Goal: Task Accomplishment & Management: Complete application form

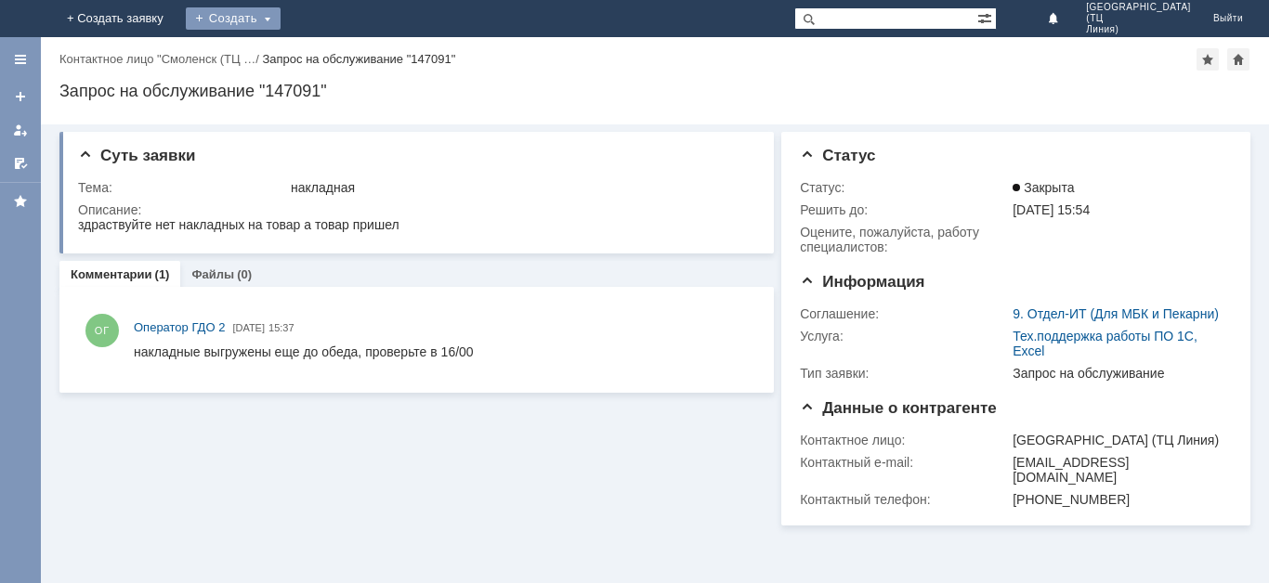
click at [280, 20] on div "Создать" at bounding box center [233, 18] width 95 height 22
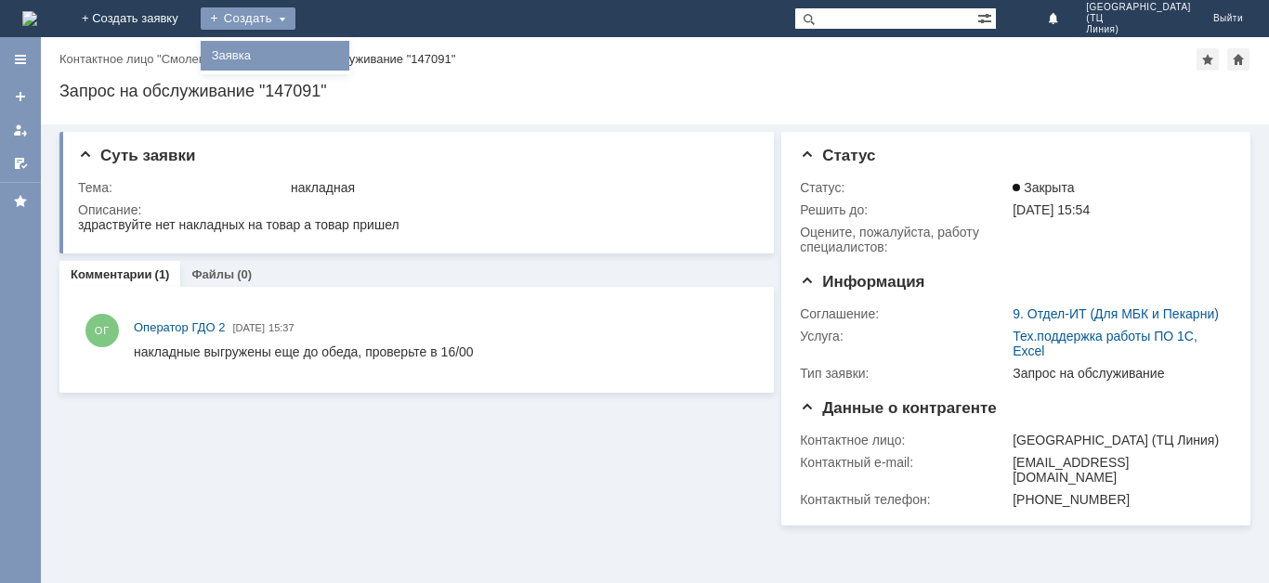
click at [345, 57] on link "Заявка" at bounding box center [274, 56] width 141 height 22
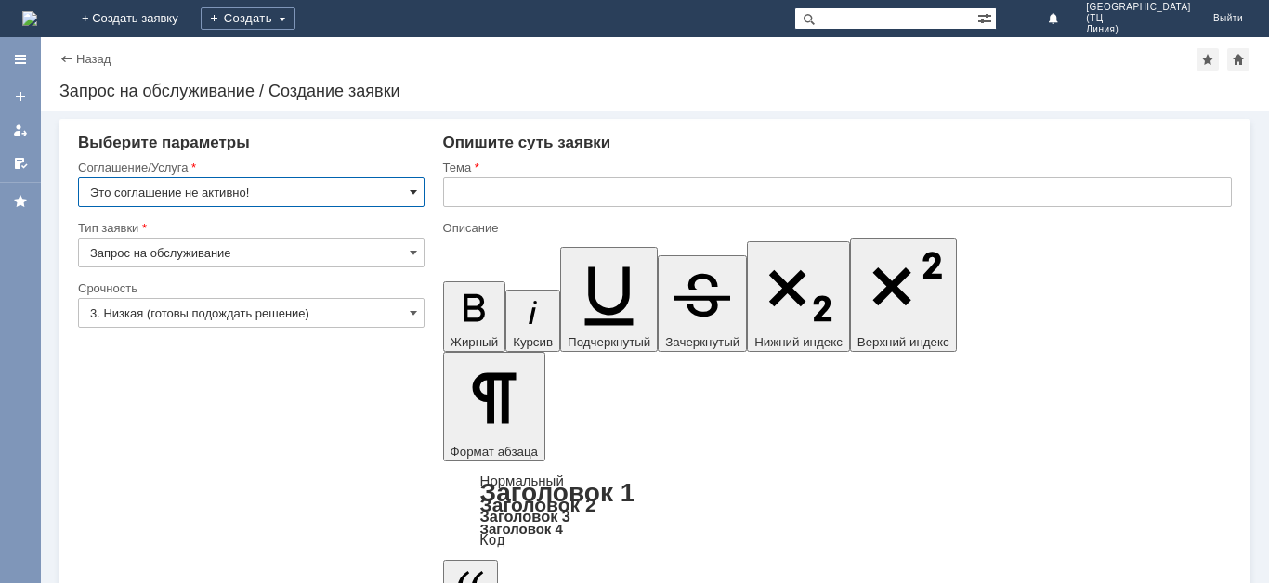
click at [411, 192] on span at bounding box center [413, 192] width 7 height 15
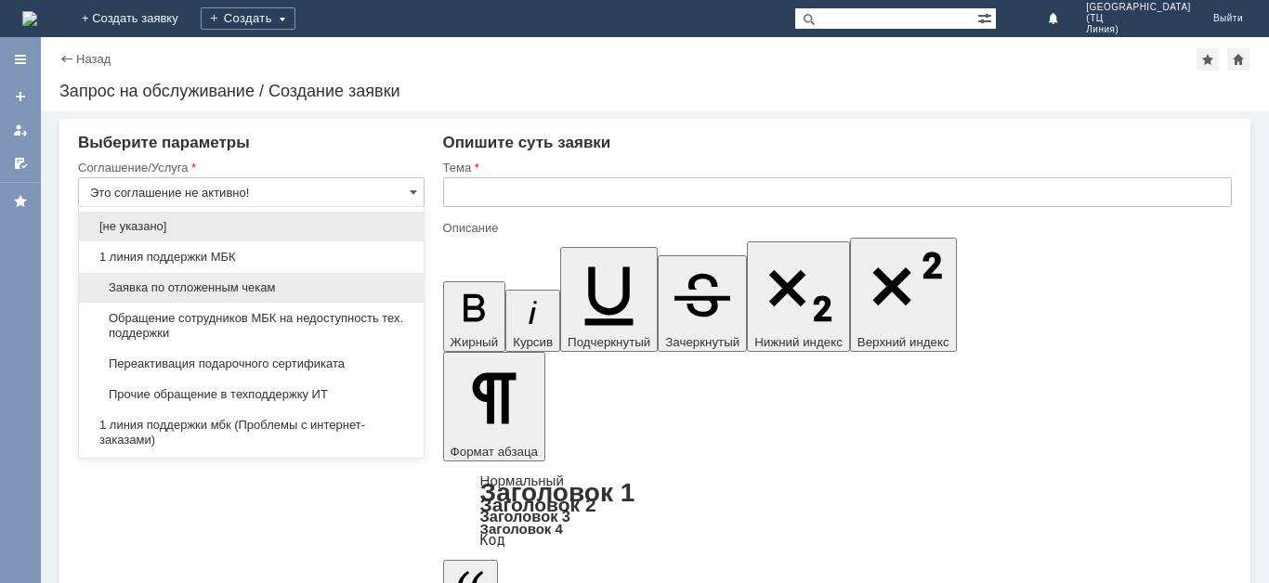
click at [260, 284] on span "Заявка по отложенным чекам" at bounding box center [251, 287] width 322 height 15
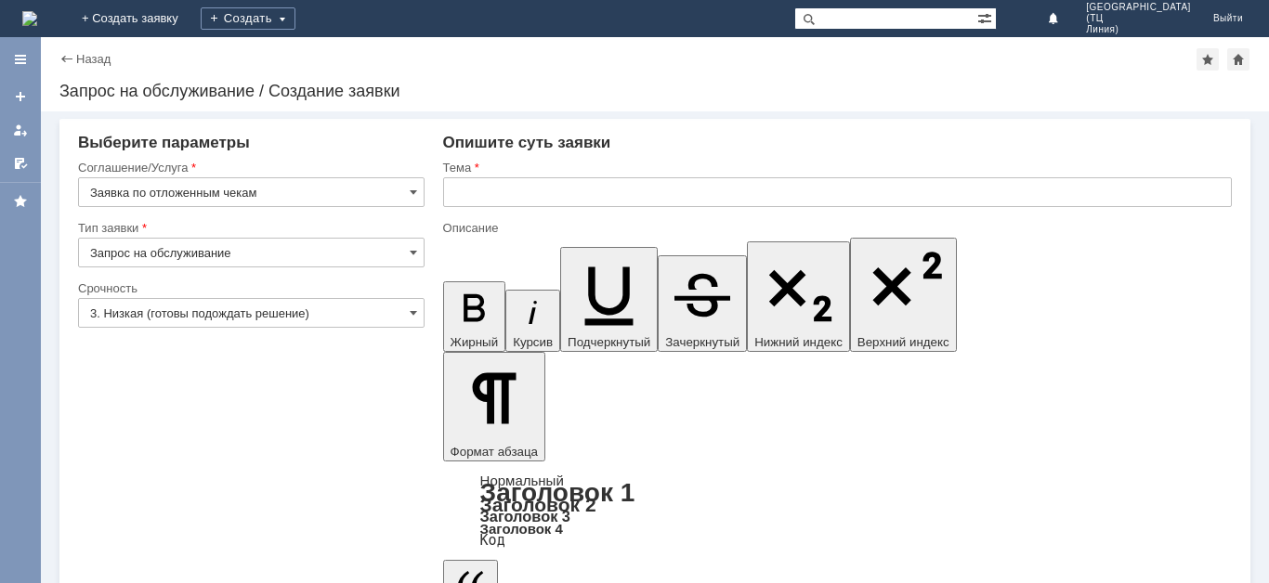
type input "Заявка по отложенным чекам"
click at [410, 252] on span at bounding box center [413, 252] width 7 height 15
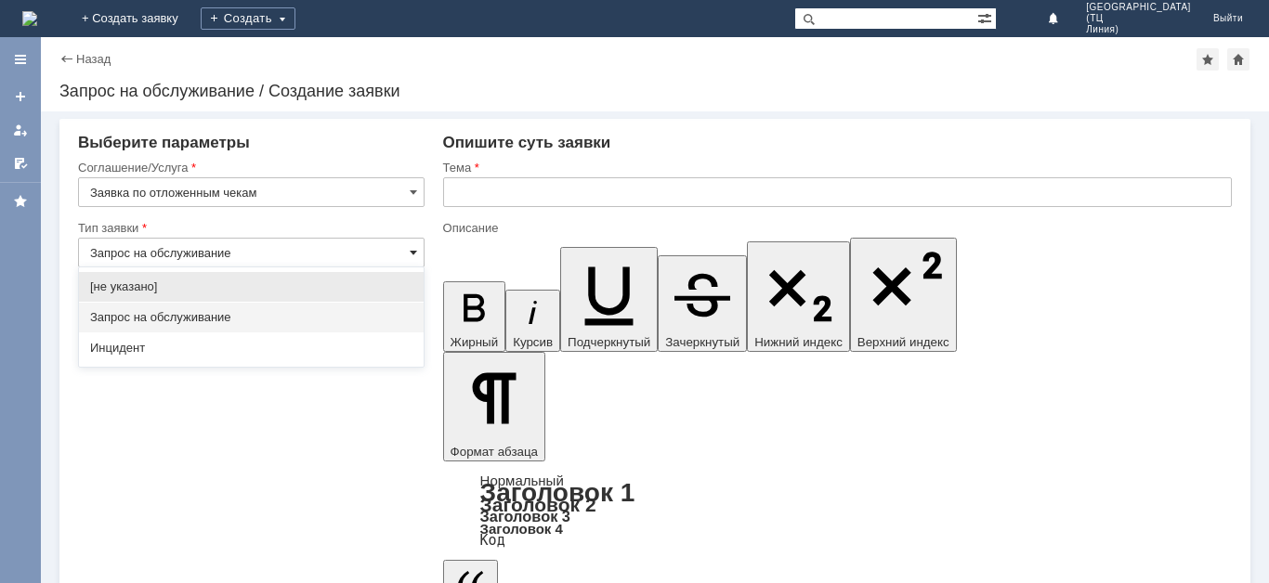
click at [416, 253] on span at bounding box center [413, 252] width 7 height 15
click at [306, 254] on input "Запрос на обслуживание" at bounding box center [251, 253] width 346 height 30
click at [411, 253] on span at bounding box center [413, 252] width 7 height 15
click at [188, 323] on span "Запрос на обслуживание" at bounding box center [251, 317] width 322 height 15
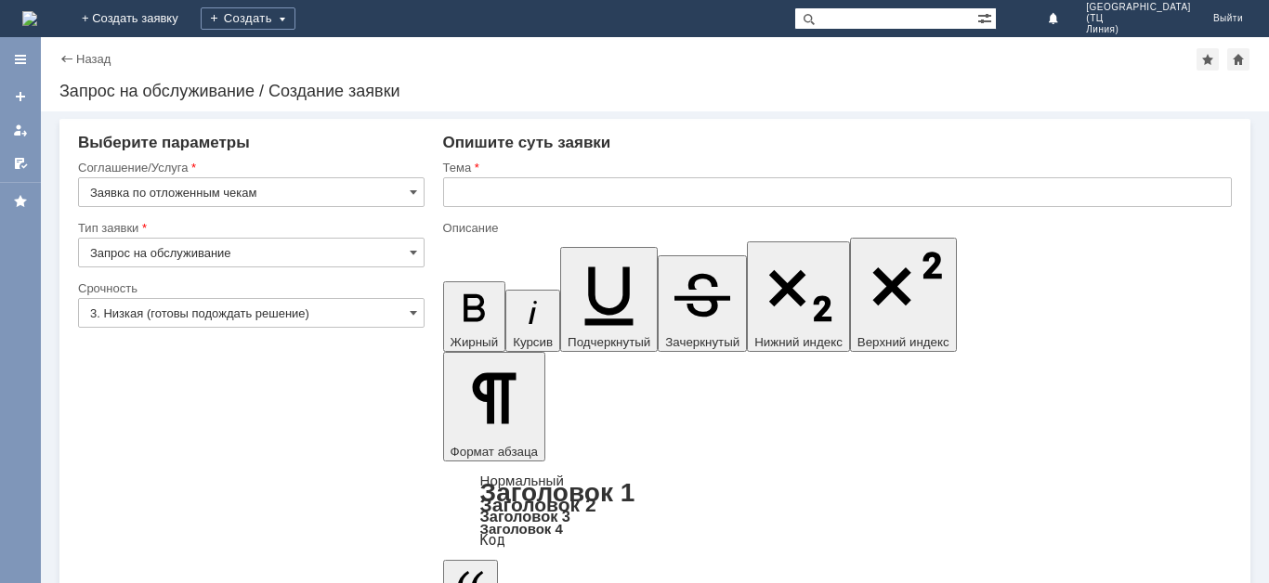
type input "Запрос на обслуживание"
click at [411, 312] on span at bounding box center [413, 313] width 7 height 15
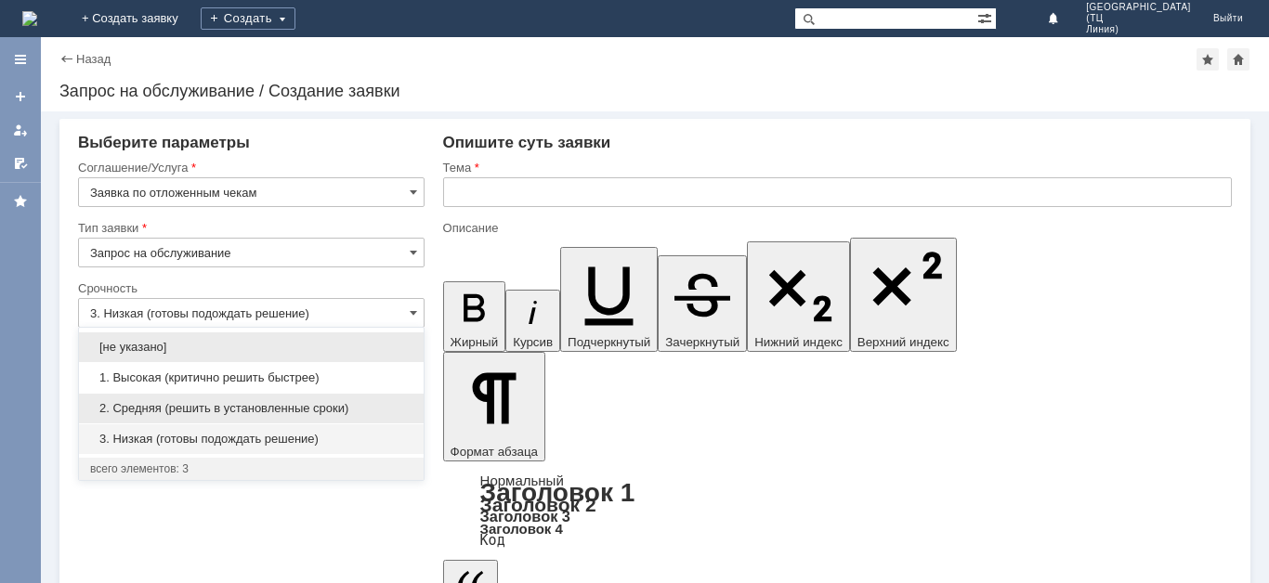
click at [239, 417] on div "2. Средняя (решить в установленные сроки)" at bounding box center [251, 409] width 345 height 30
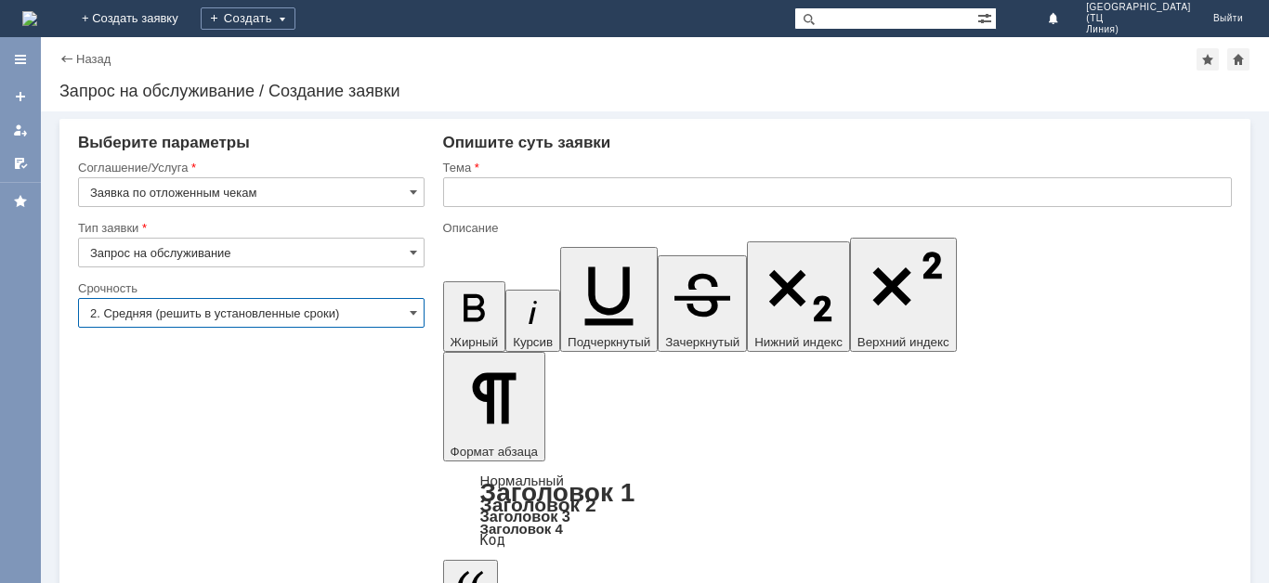
type input "2. Средняя (решить в установленные сроки)"
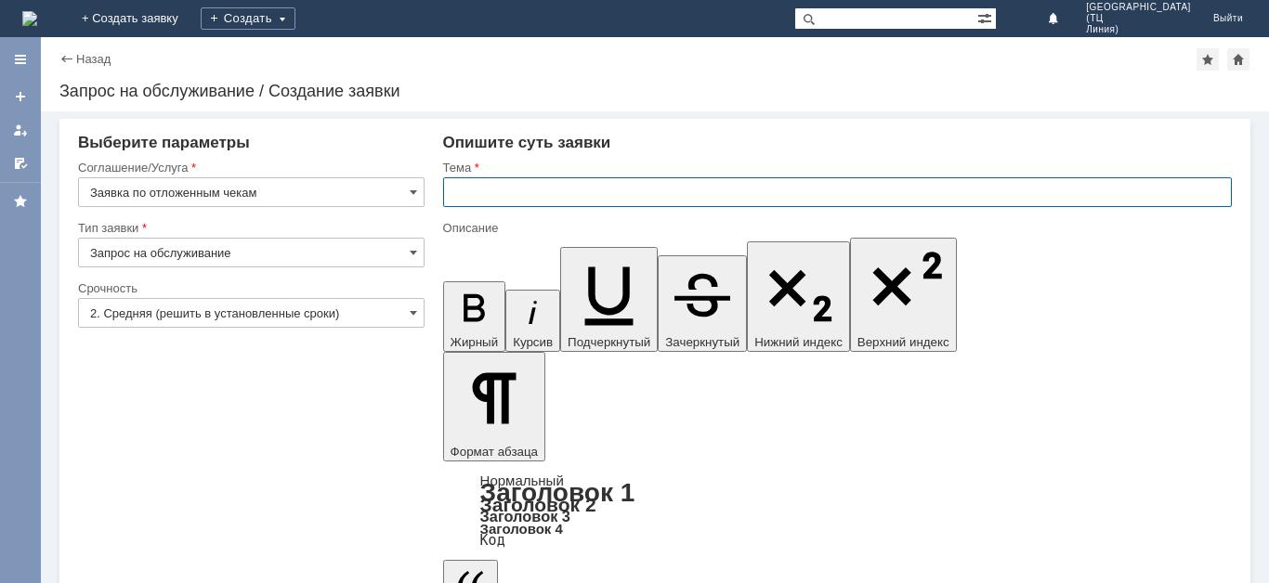
click at [480, 195] on input "text" at bounding box center [837, 192] width 788 height 30
type input "отложенные чеки"
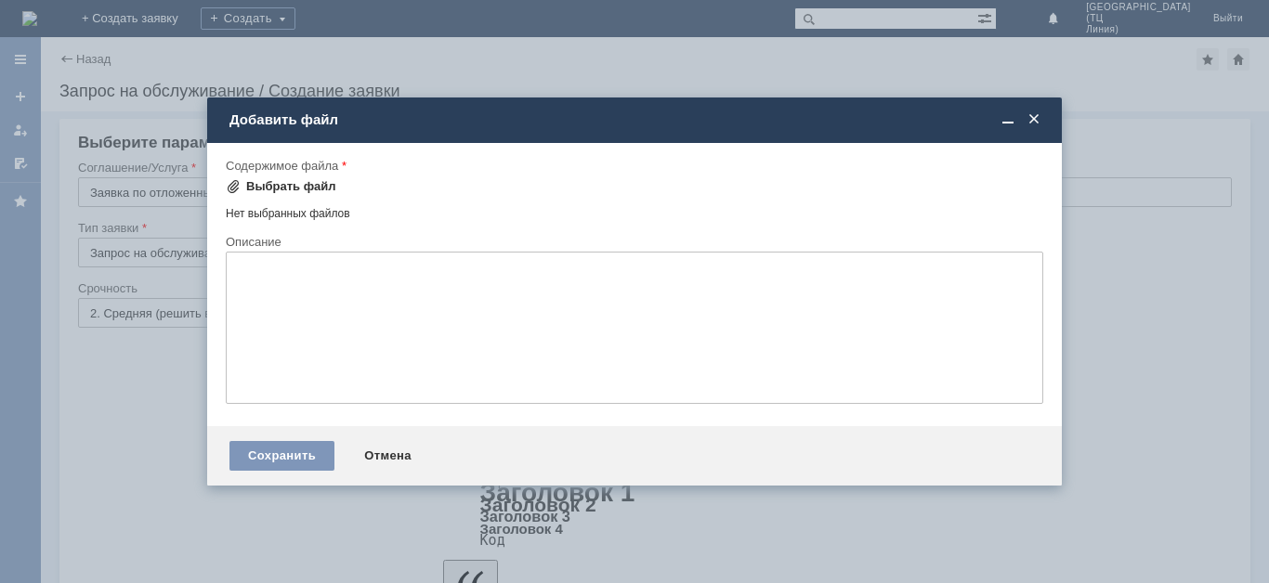
click at [307, 187] on div "Выбрать файл" at bounding box center [291, 186] width 90 height 15
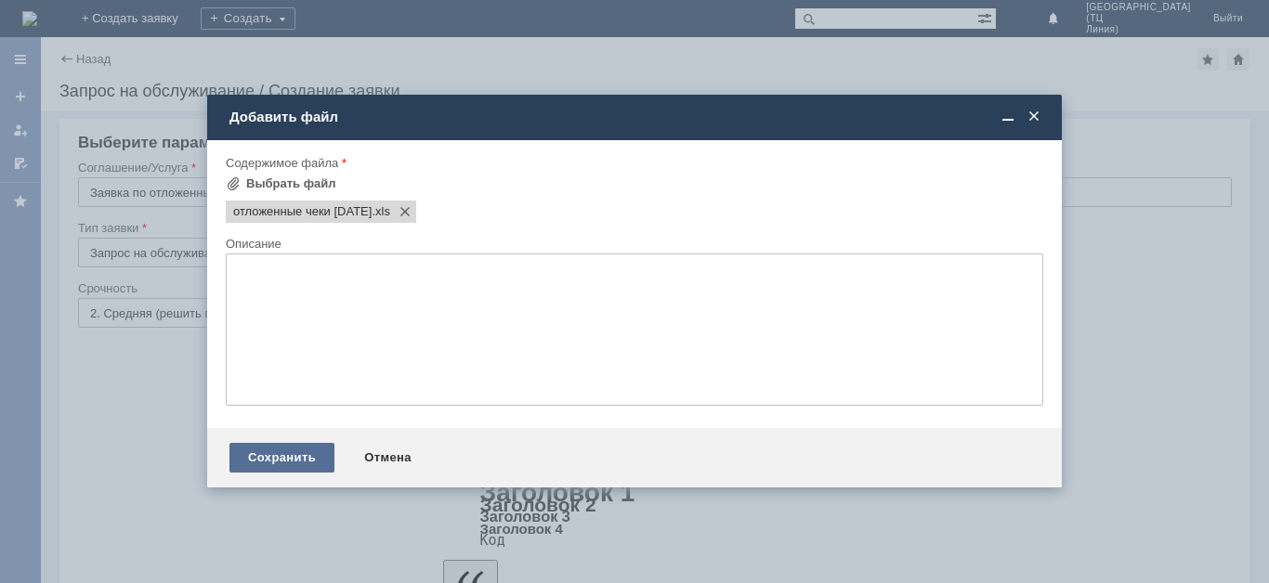
click at [308, 462] on div "Сохранить" at bounding box center [281, 458] width 105 height 30
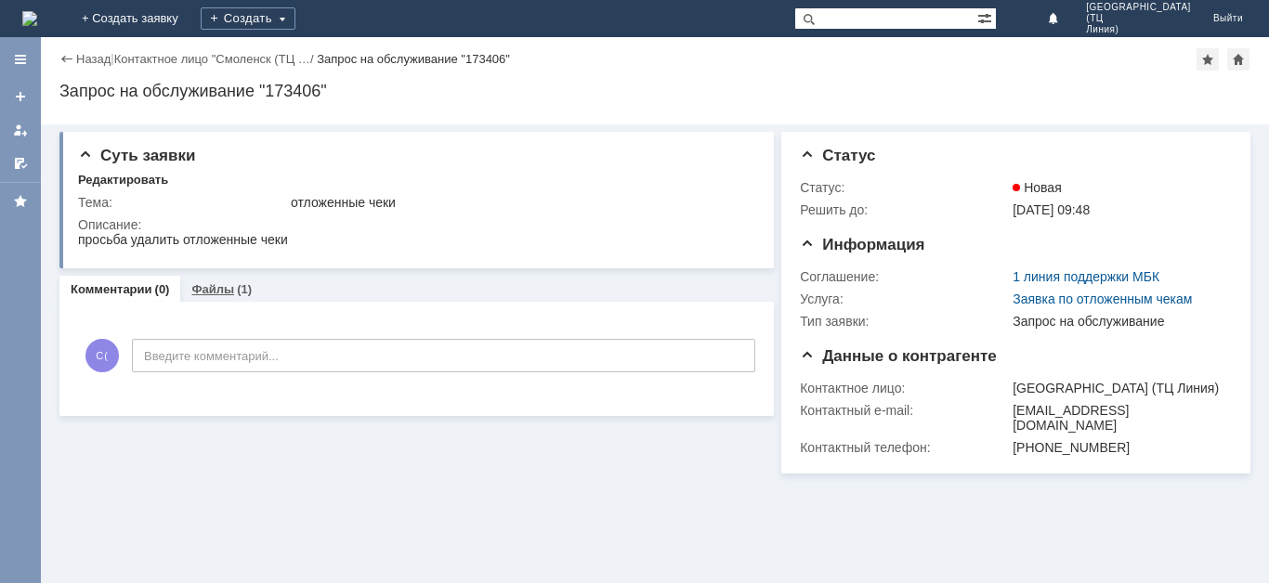
click at [228, 288] on link "Файлы" at bounding box center [212, 289] width 43 height 14
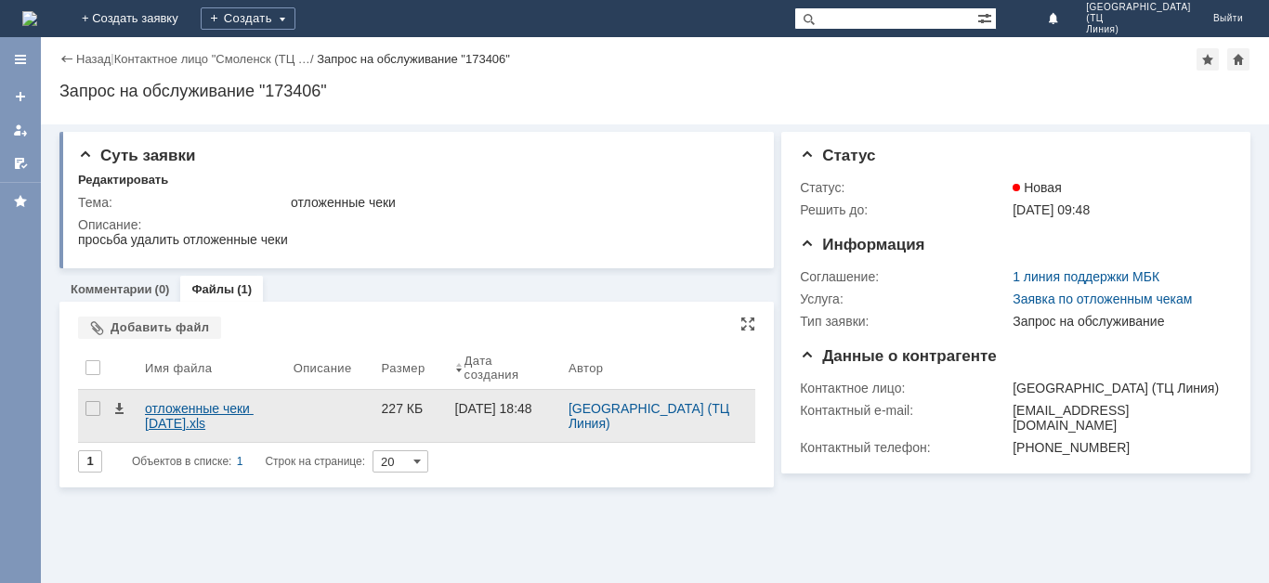
click at [186, 411] on div "отложенные чеки 12.09.25.xls" at bounding box center [212, 416] width 134 height 30
click at [279, 423] on div "отложенные чеки 12.09.25.xls" at bounding box center [212, 416] width 134 height 30
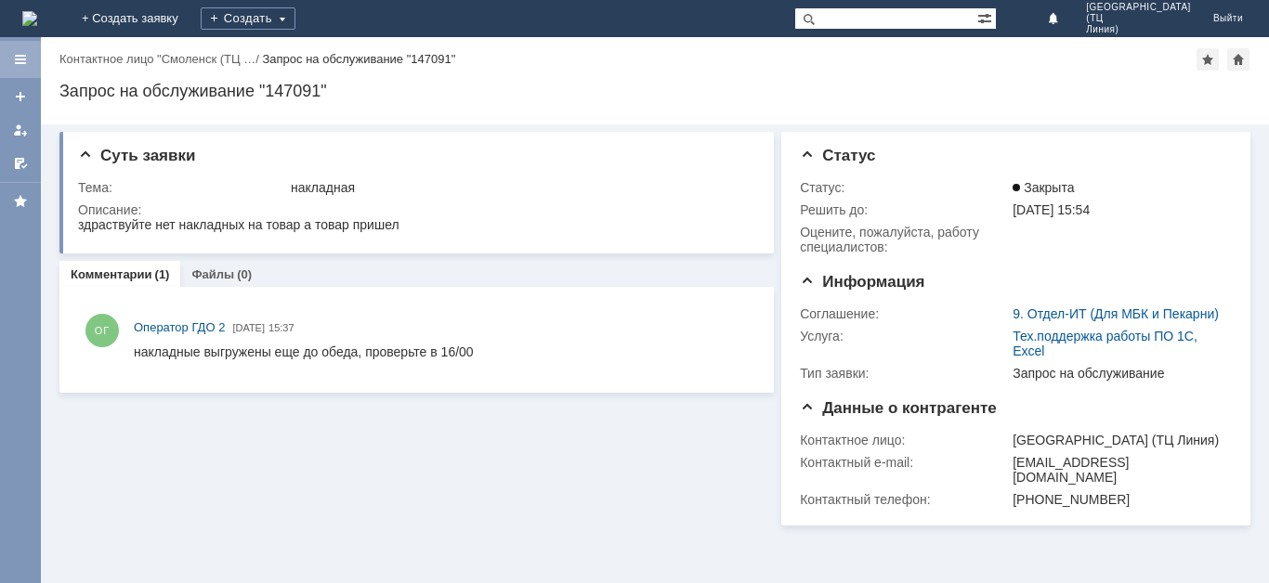
click at [20, 60] on div at bounding box center [20, 59] width 15 height 15
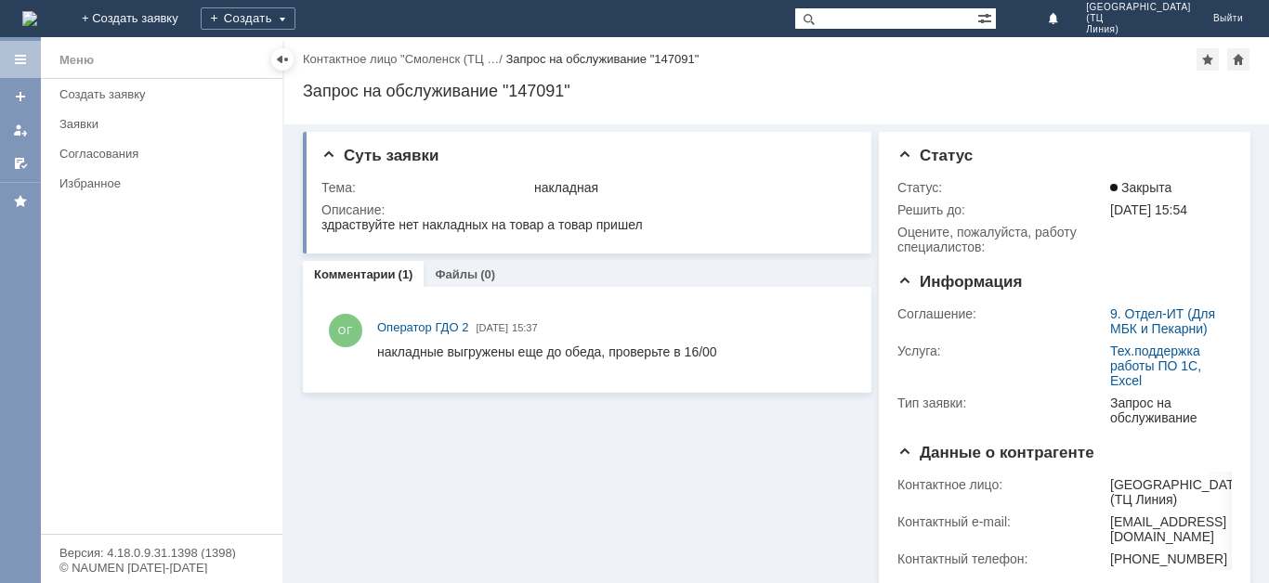
click at [85, 57] on div "Меню" at bounding box center [76, 60] width 34 height 22
click at [72, 128] on div "Заявки" at bounding box center [165, 124] width 212 height 14
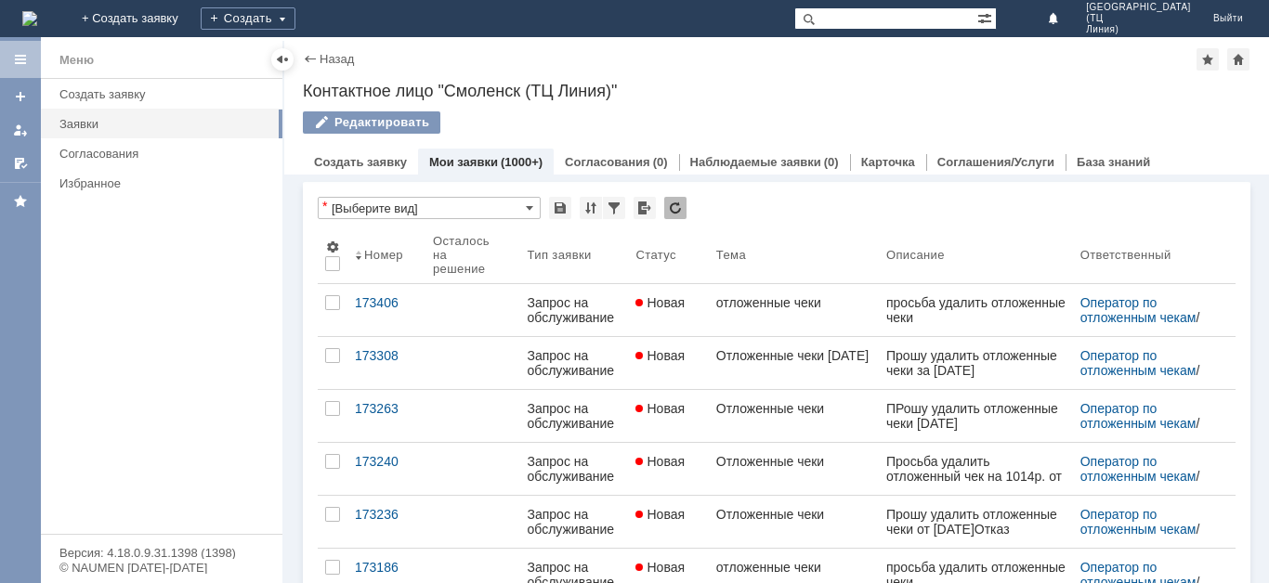
click at [383, 304] on div "173406" at bounding box center [386, 302] width 63 height 15
click at [383, 304] on div "Назад | Контактное лицо "Смоленск (ТЦ Линия)" Контактное лицо "Смоленск (ТЦ Лин…" at bounding box center [776, 310] width 984 height 546
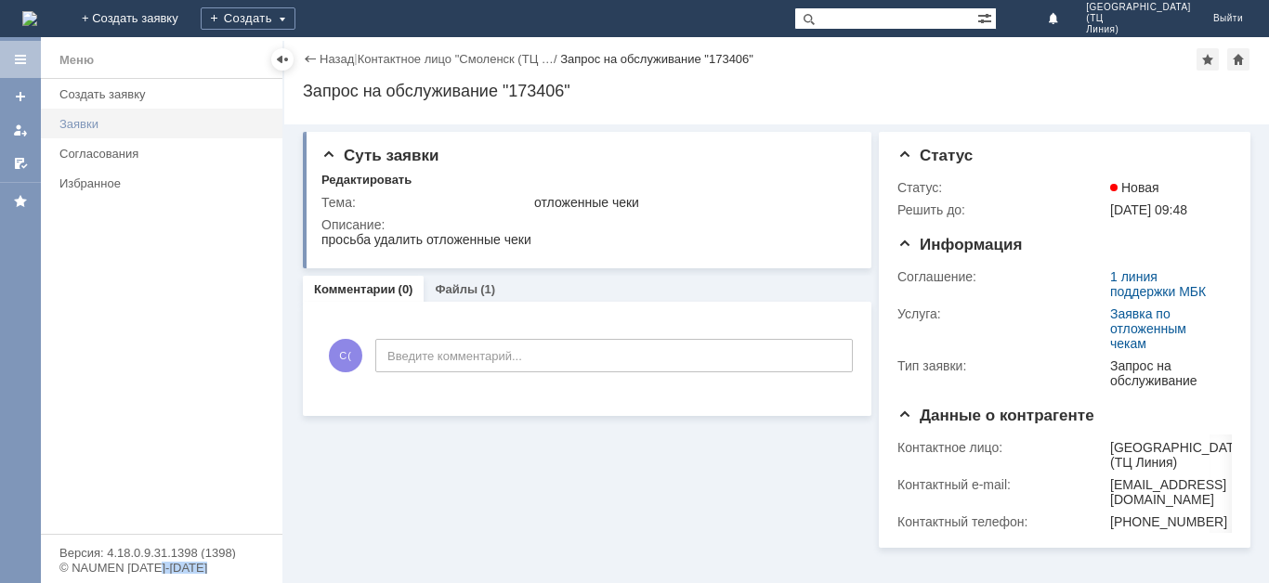
click at [86, 128] on div "Заявки" at bounding box center [165, 124] width 212 height 14
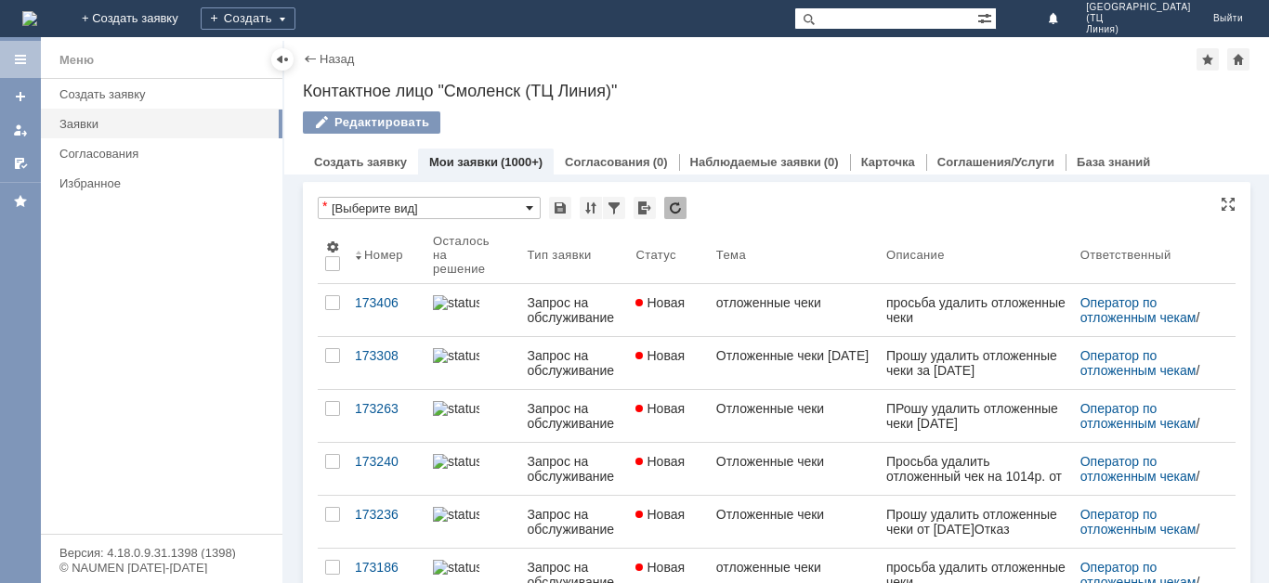
click at [532, 208] on span at bounding box center [529, 208] width 7 height 15
click at [429, 240] on span "[Выберите вид]" at bounding box center [429, 238] width 199 height 15
type input "[Выберите вид]"
type input "20"
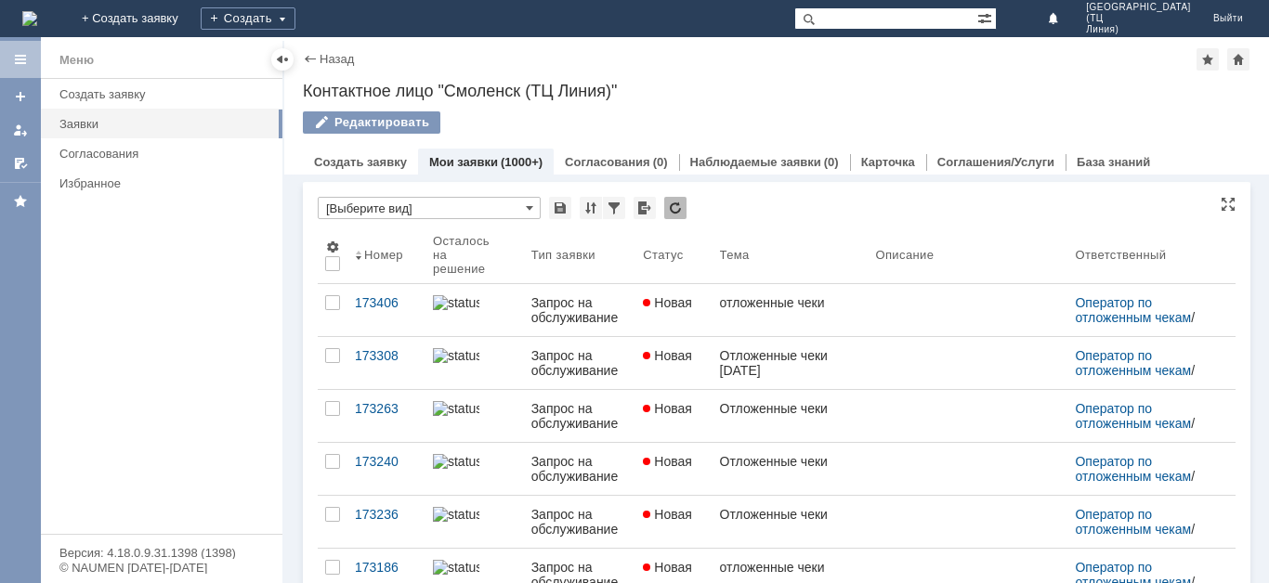
type input "[Выберите вид]"
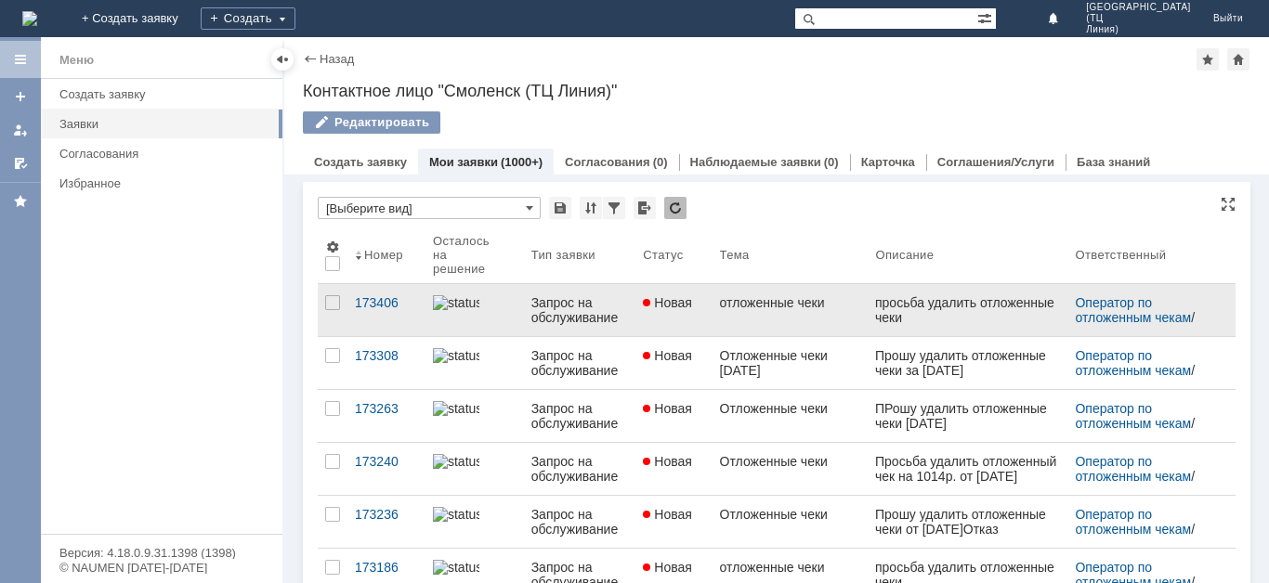
click at [756, 306] on div "отложенные чеки" at bounding box center [790, 302] width 141 height 15
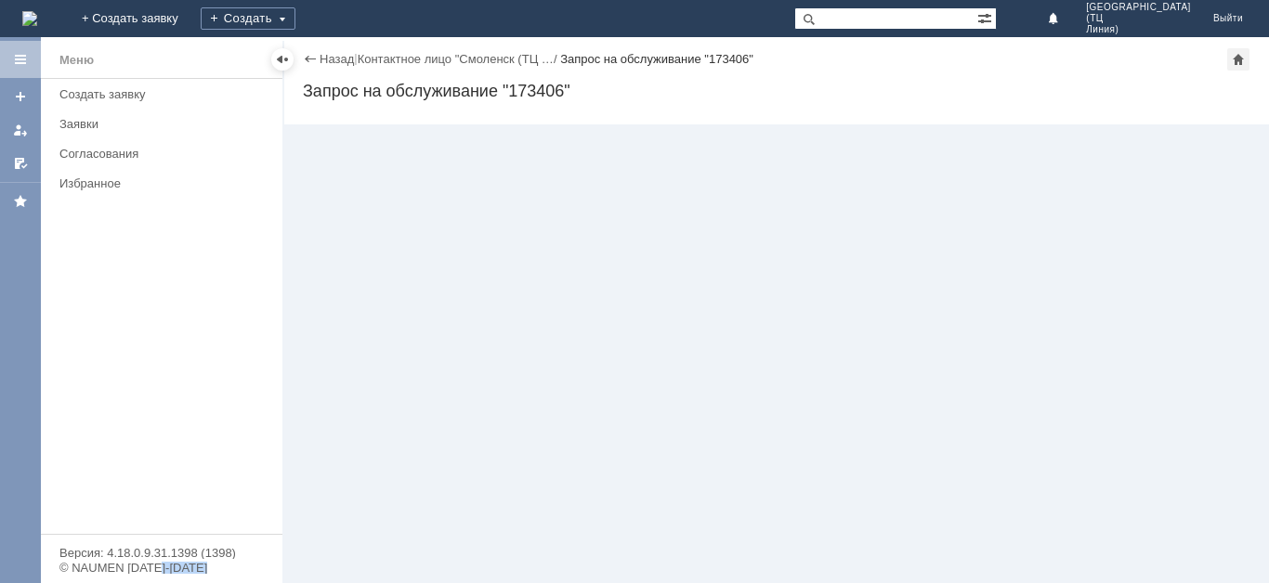
click at [756, 306] on div "Назад | Контактное лицо "Смоленск (ТЦ … / Запрос на обслуживание "173406" Запро…" at bounding box center [776, 310] width 984 height 546
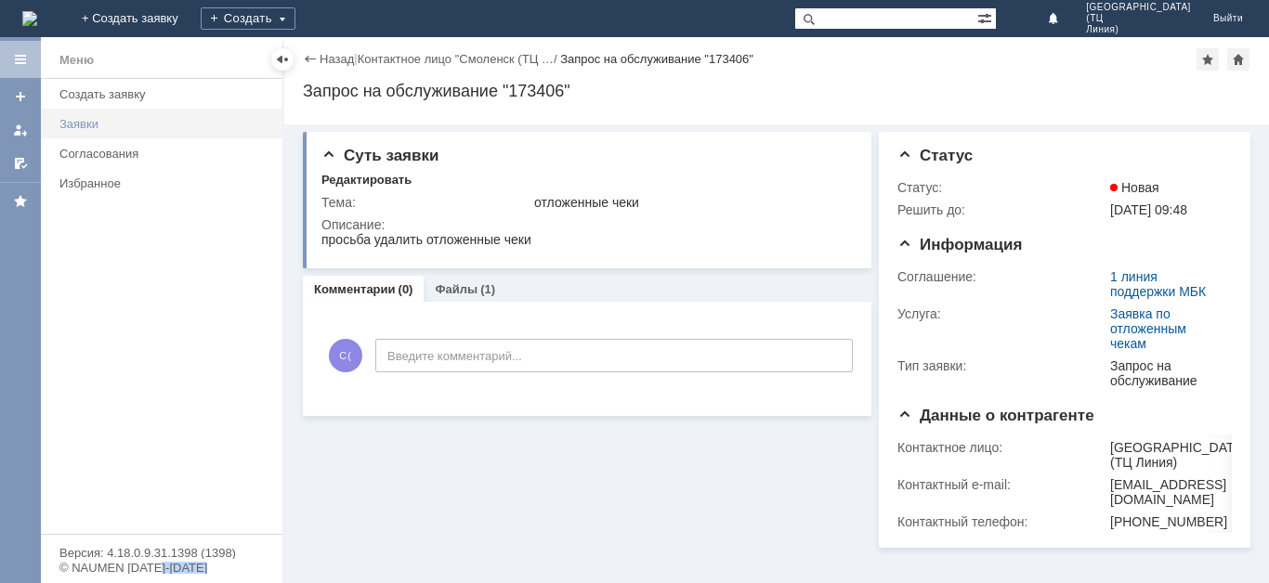
click at [90, 123] on div "Заявки" at bounding box center [165, 124] width 212 height 14
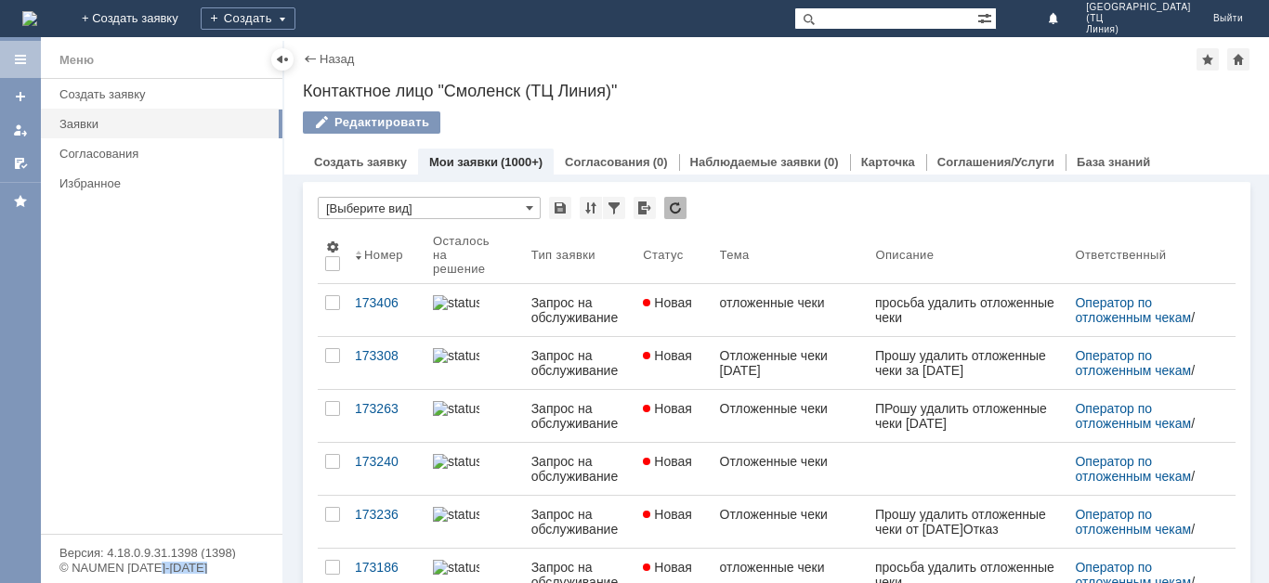
click at [485, 162] on link "Мои заявки" at bounding box center [463, 162] width 69 height 14
click at [472, 165] on link "Мои заявки" at bounding box center [463, 162] width 69 height 14
click at [14, 132] on div at bounding box center [20, 130] width 15 height 15
click at [20, 135] on div at bounding box center [20, 130] width 15 height 15
click at [82, 127] on div "Заявки" at bounding box center [165, 124] width 212 height 14
